Goal: Transaction & Acquisition: Book appointment/travel/reservation

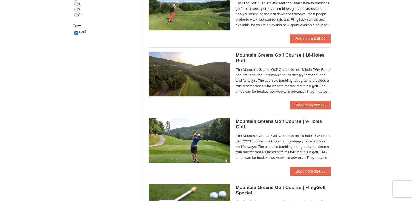
scroll to position [109, 0]
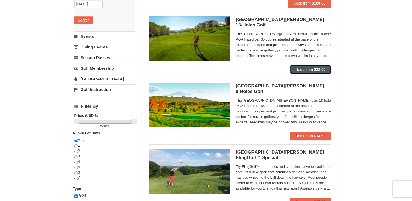
click at [302, 70] on span "Book from" at bounding box center [304, 69] width 17 height 4
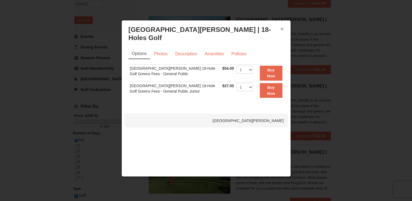
click at [284, 29] on button "×" at bounding box center [282, 28] width 3 height 5
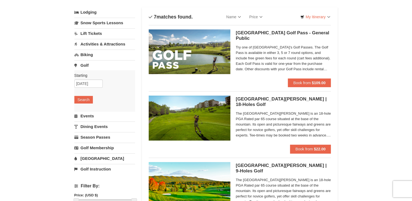
scroll to position [0, 0]
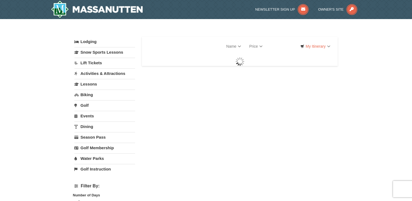
select select "9"
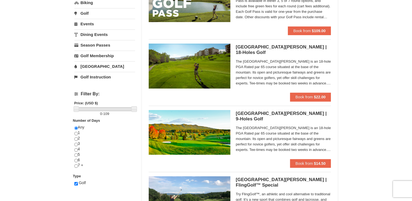
scroll to position [82, 0]
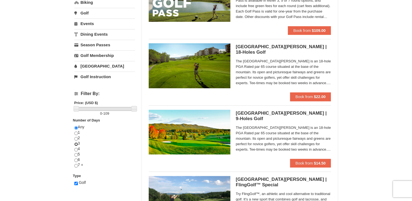
click at [78, 144] on div "Any 1 2 3 4 5 6 7 +" at bounding box center [104, 149] width 61 height 49
click at [77, 144] on input "radio" at bounding box center [76, 145] width 4 height 4
radio input "true"
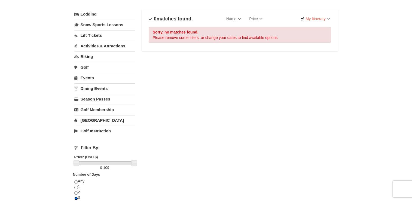
scroll to position [55, 0]
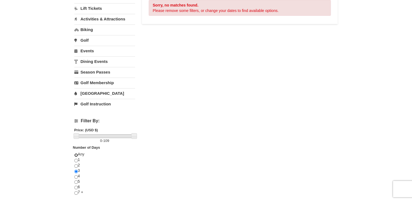
click at [76, 154] on input "radio" at bounding box center [76, 155] width 4 height 4
radio input "true"
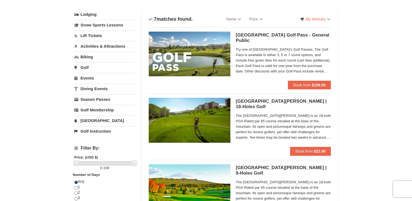
scroll to position [0, 0]
